Goal: Task Accomplishment & Management: Manage account settings

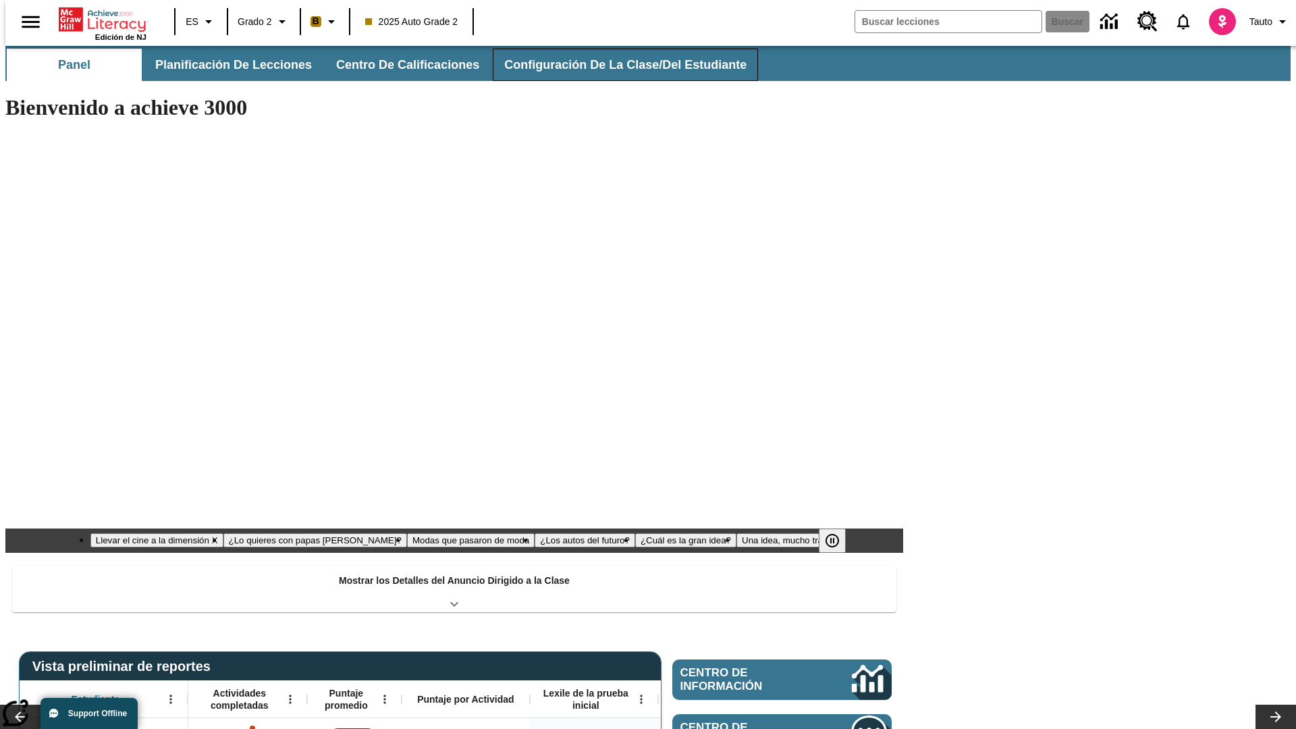
click at [611, 65] on button "Configuración de la clase/del estudiante" at bounding box center [625, 65] width 265 height 32
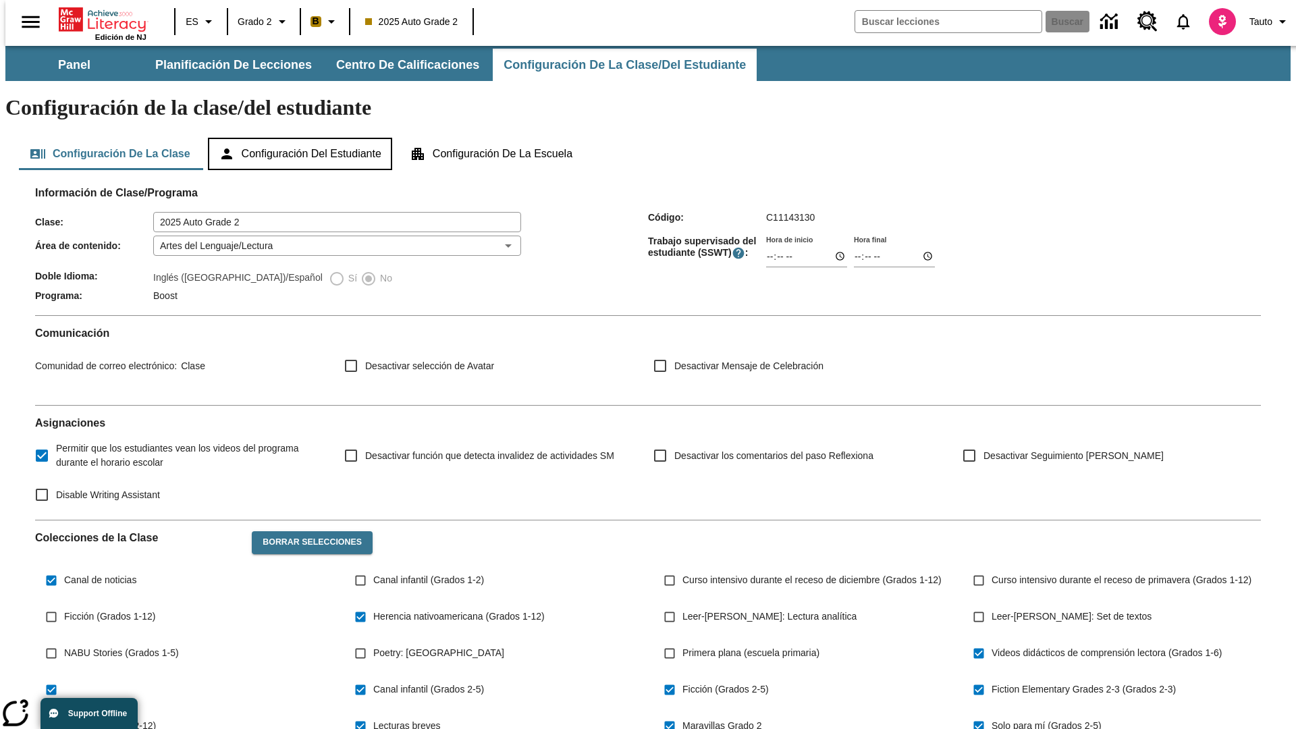
click at [301, 138] on button "Configuración del estudiante" at bounding box center [300, 154] width 184 height 32
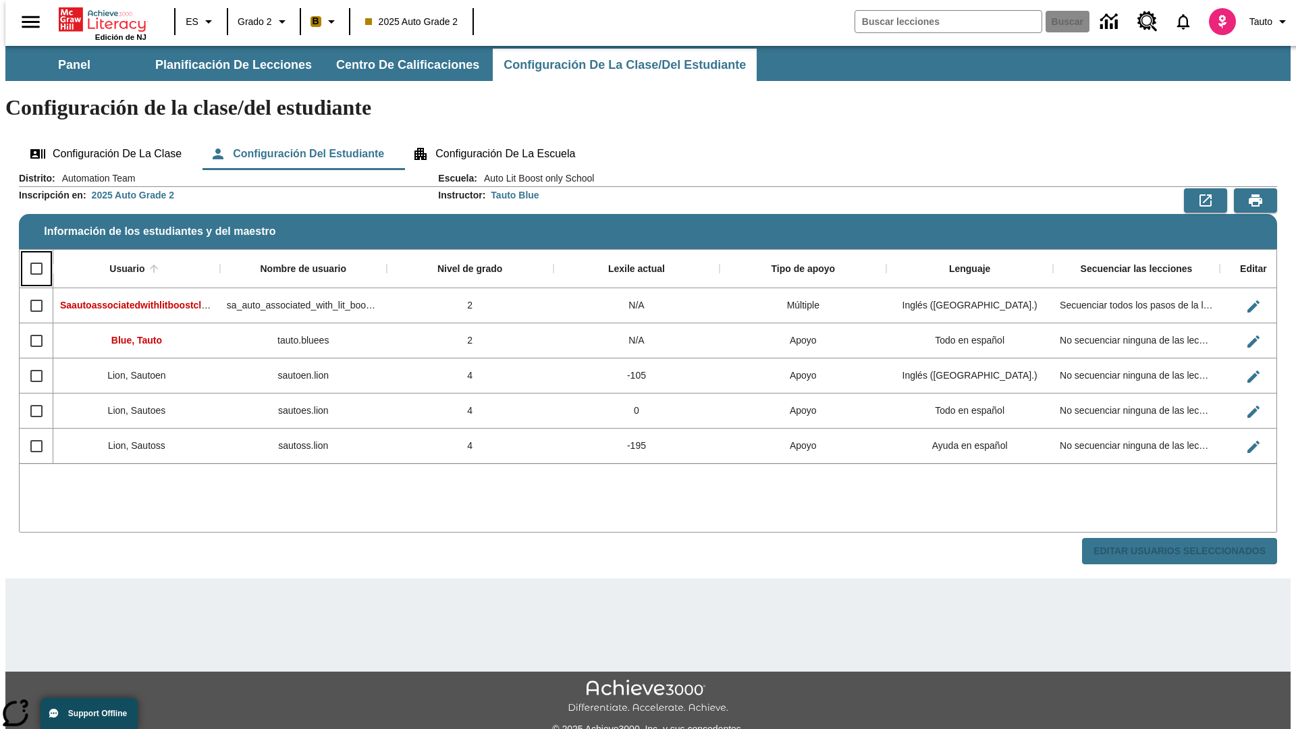
click at [30, 254] on input "Select all rows" at bounding box center [36, 268] width 28 height 28
checkbox input "true"
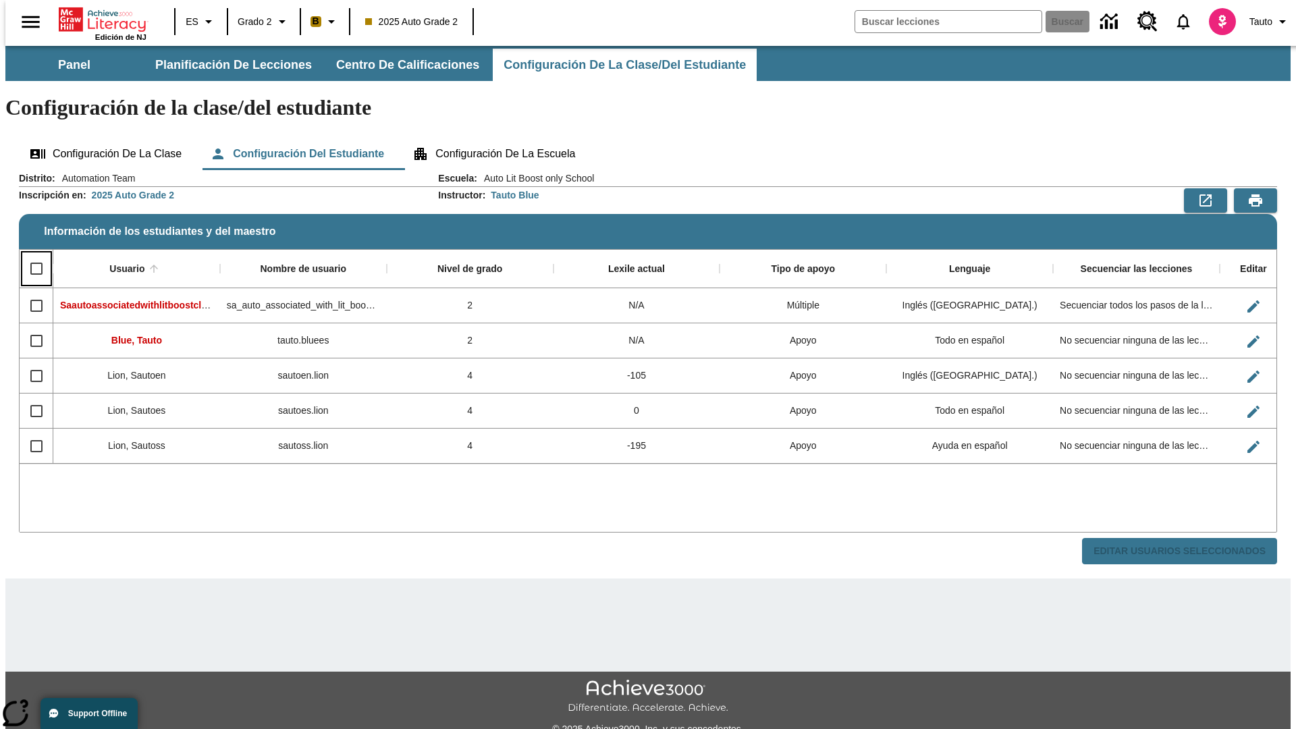
checkbox input "true"
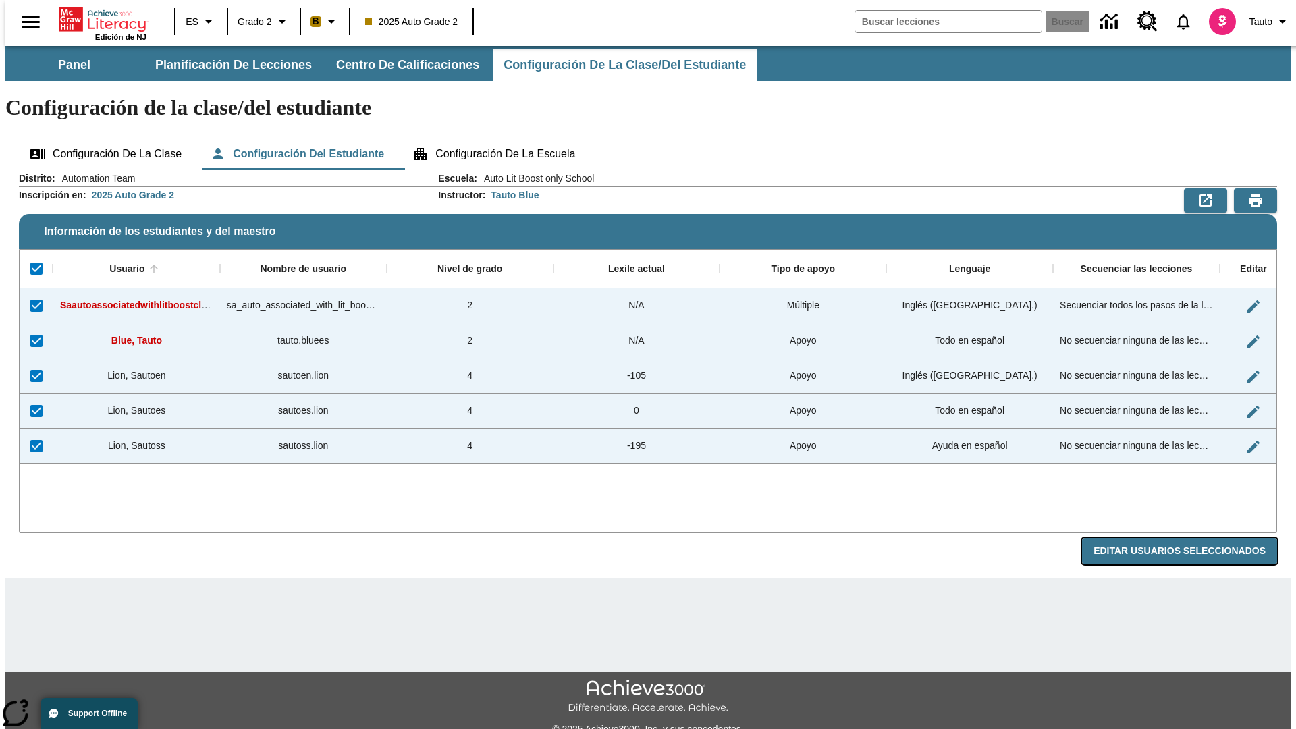
click at [1190, 538] on button "Editar Usuarios Seleccionados" at bounding box center [1179, 551] width 195 height 26
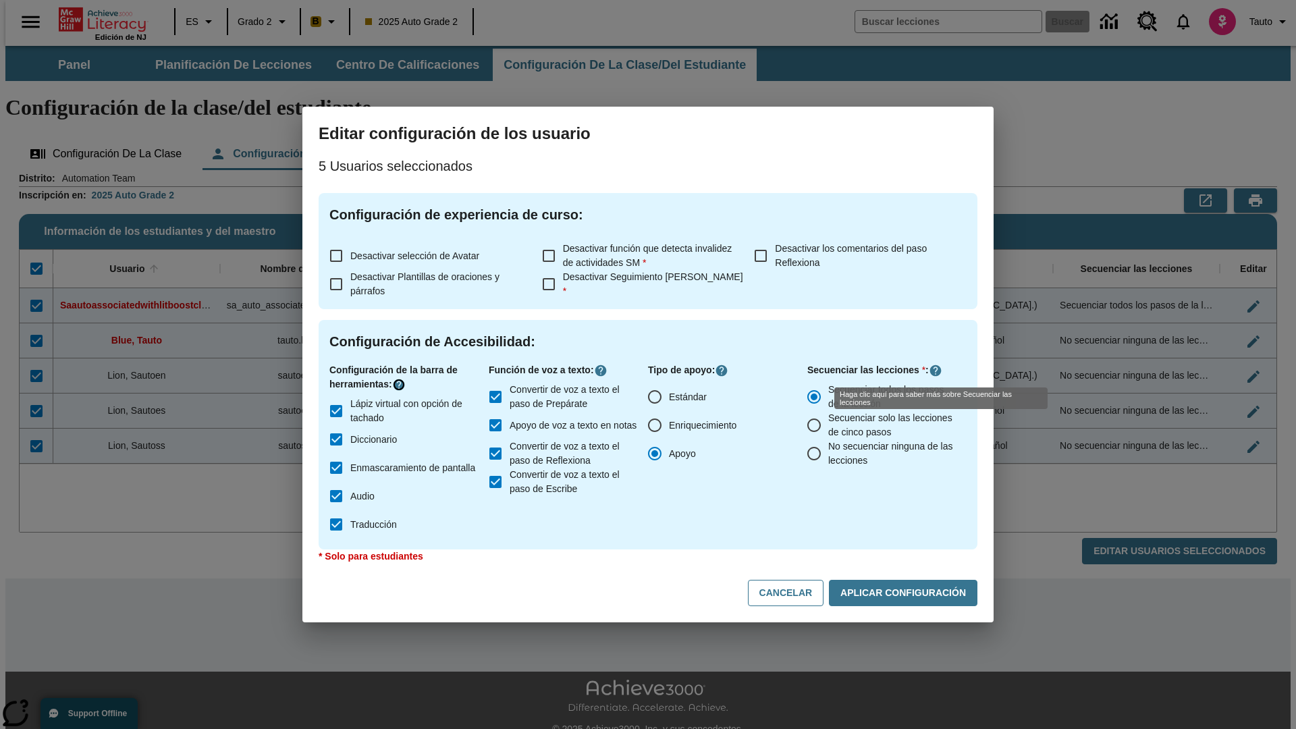
click at [401, 385] on icon "Haga clic aquí para saber más sobre" at bounding box center [398, 384] width 13 height 13
